Goal: Task Accomplishment & Management: Manage account settings

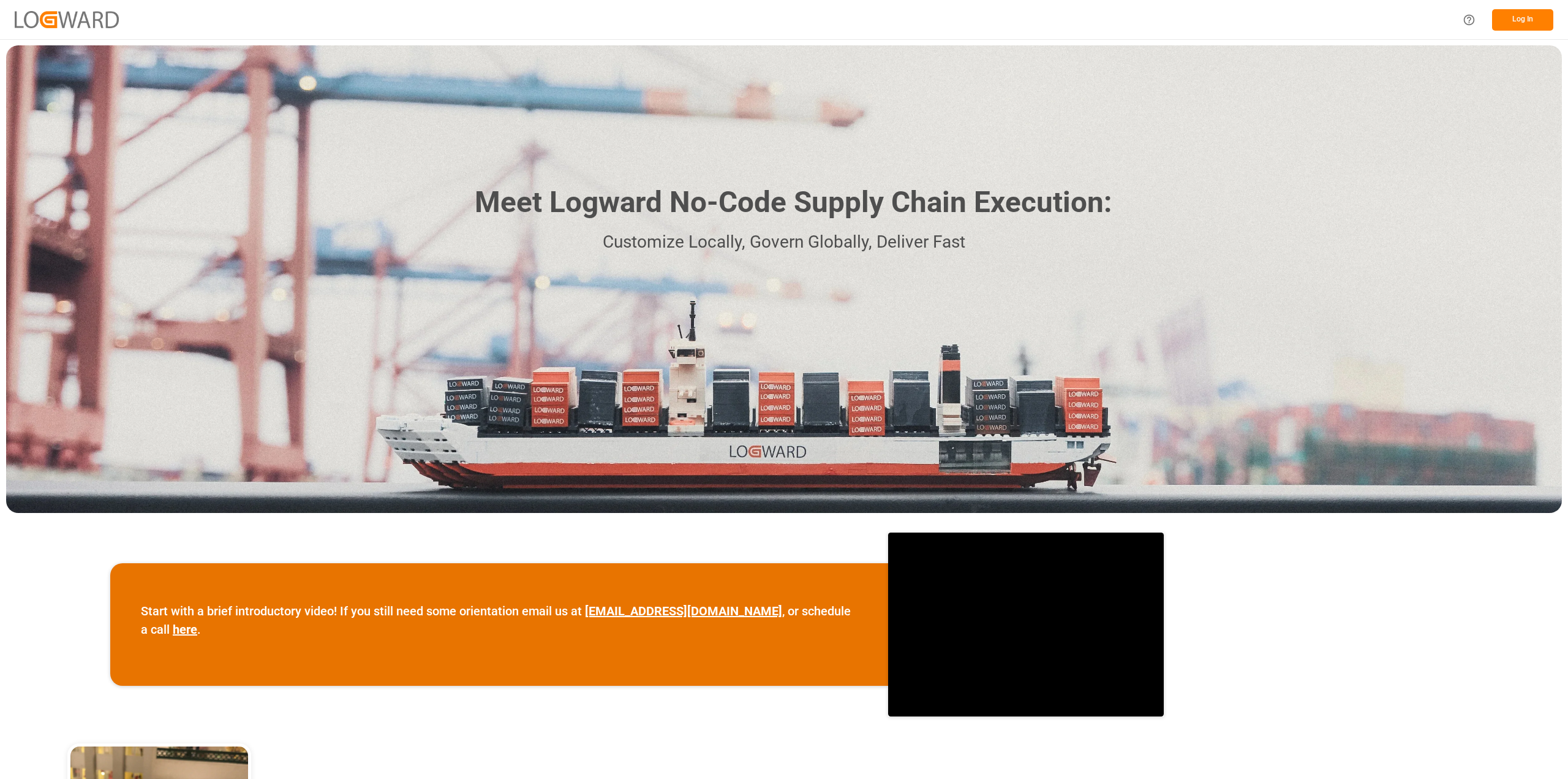
click at [1518, 20] on button "Log In" at bounding box center [1523, 20] width 61 height 22
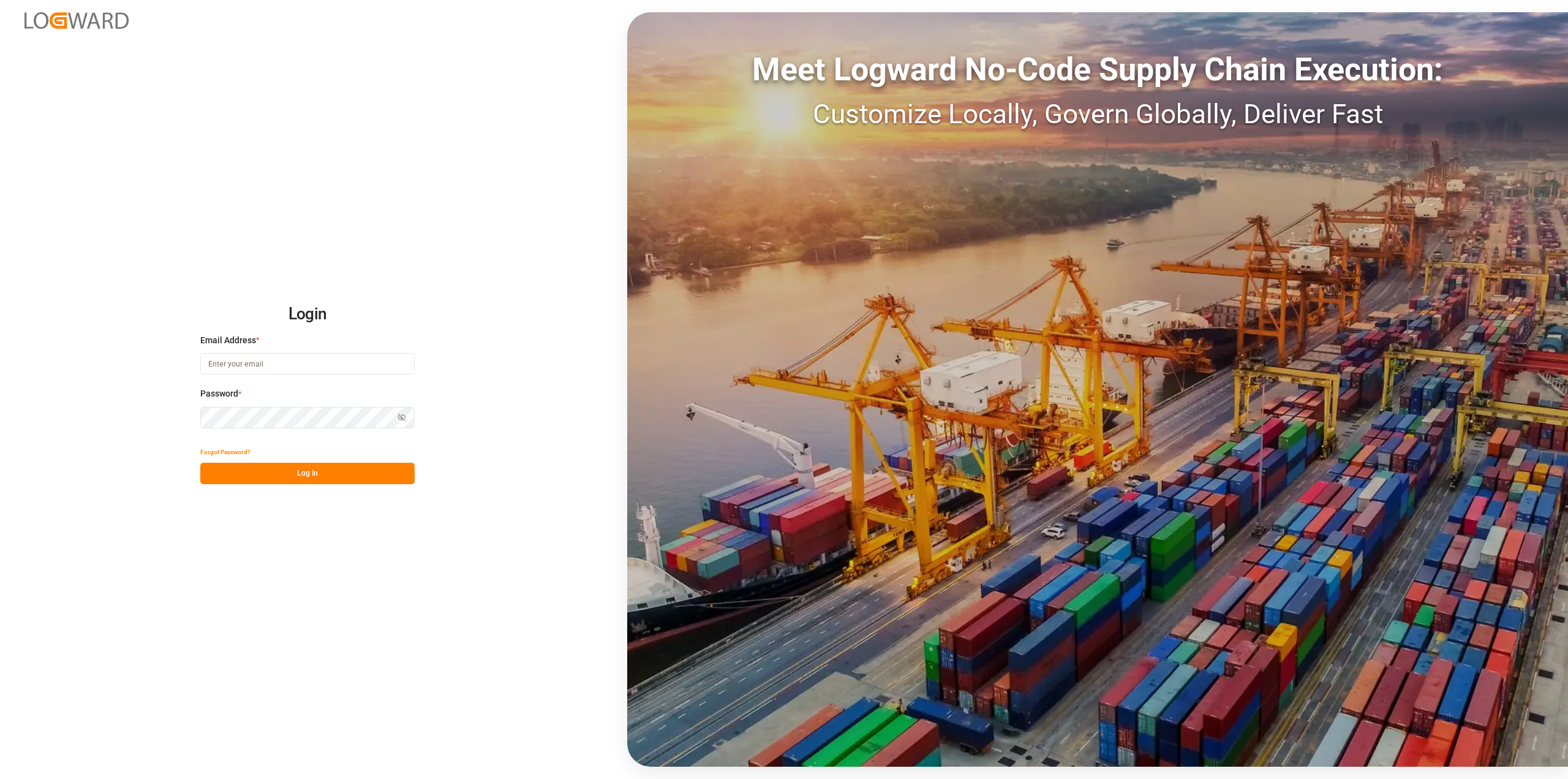
click at [211, 368] on input at bounding box center [307, 364] width 214 height 22
type input "[PERSON_NAME][EMAIL_ADDRESS][PERSON_NAME][DOMAIN_NAME]"
click at [207, 460] on button "Forgot Password?" at bounding box center [225, 451] width 50 height 22
